Goal: Use online tool/utility: Use online tool/utility

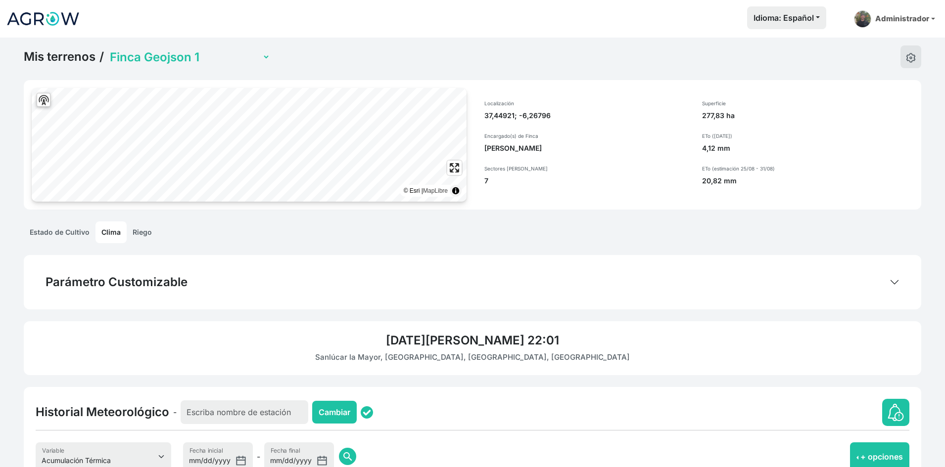
select select "8"
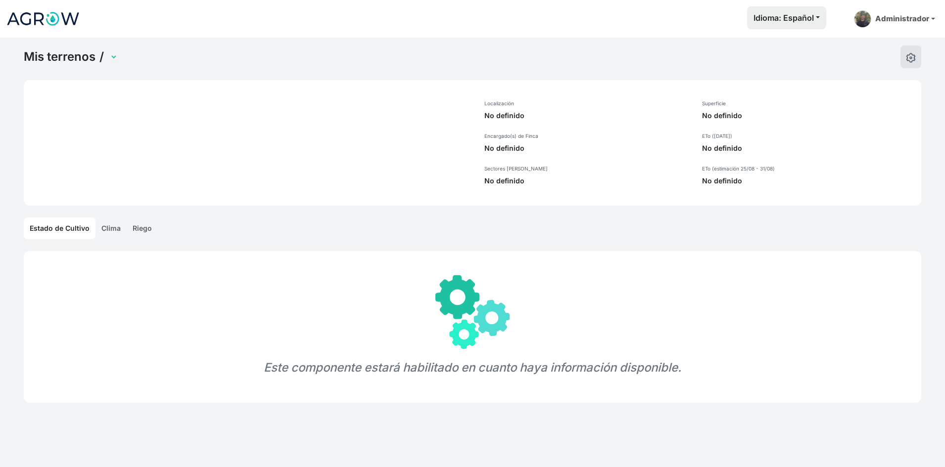
select select "1"
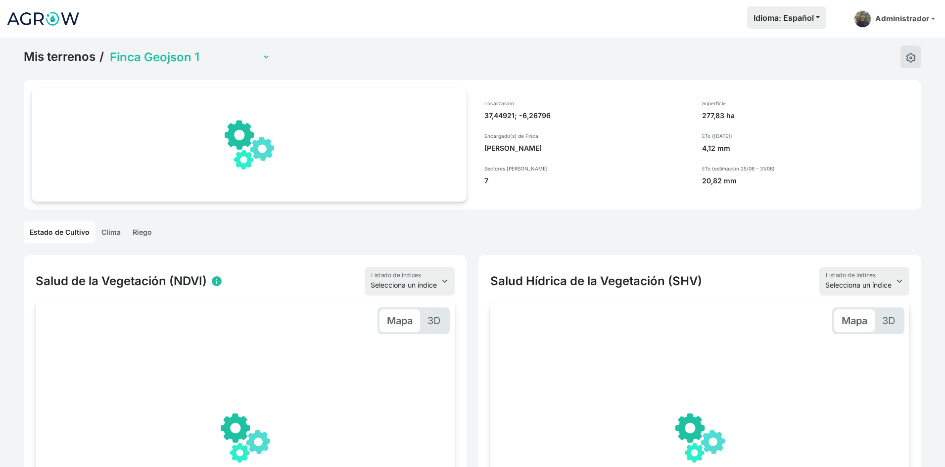
click at [115, 236] on link "Clima" at bounding box center [110, 233] width 31 height 22
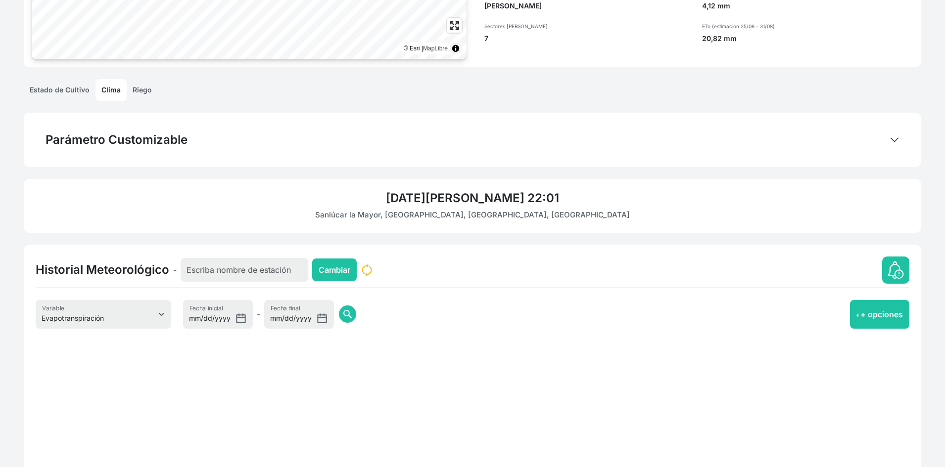
scroll to position [148, 0]
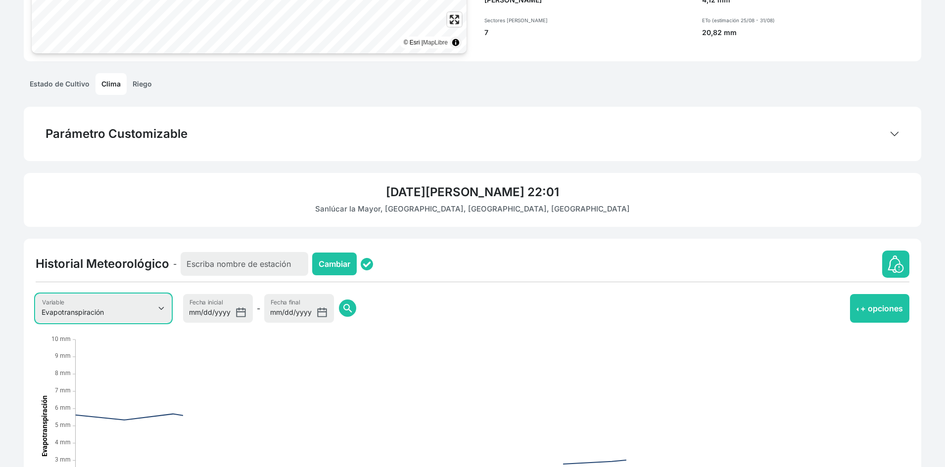
click at [108, 314] on select "Evapotranspiración Temperatura Humedad Relativa Velocidad del viento Precipitac…" at bounding box center [104, 308] width 136 height 29
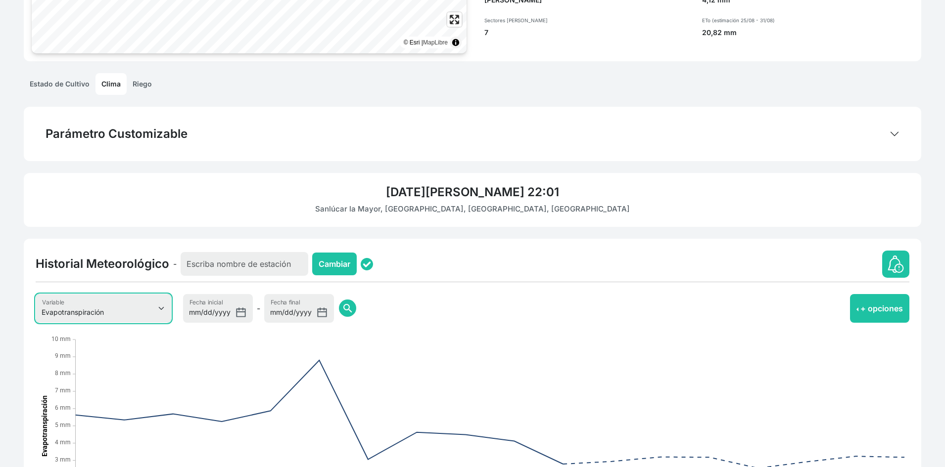
select select "8"
click at [36, 294] on select "Evapotranspiración Temperatura Humedad Relativa Velocidad del viento Precipitac…" at bounding box center [104, 308] width 136 height 29
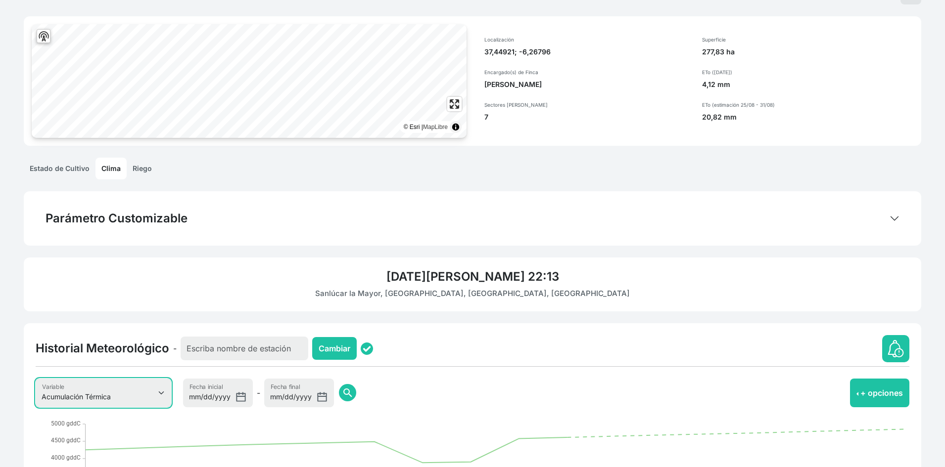
scroll to position [0, 0]
